Goal: Information Seeking & Learning: Learn about a topic

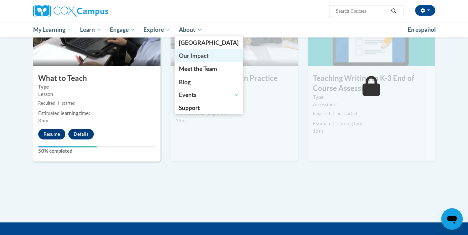
scroll to position [351, 0]
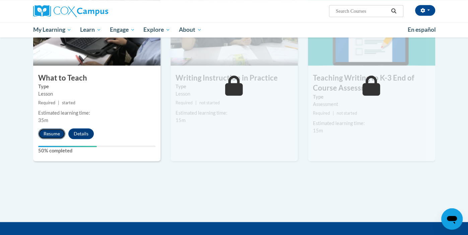
click at [52, 133] on button "Resume" at bounding box center [51, 134] width 27 height 11
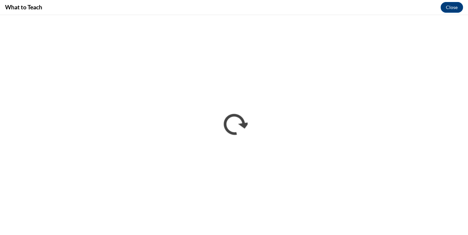
scroll to position [0, 0]
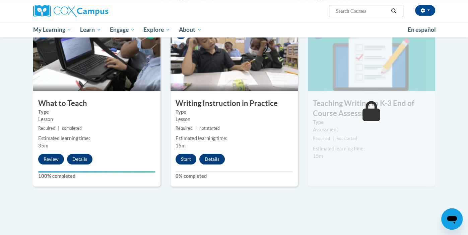
scroll to position [326, 0]
click at [187, 157] on button "Start" at bounding box center [186, 159] width 21 height 11
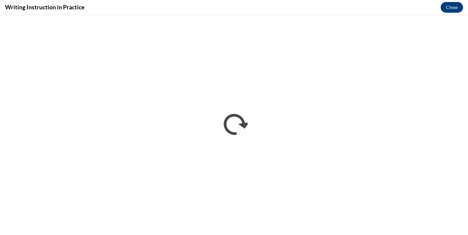
scroll to position [0, 0]
